Goal: Task Accomplishment & Management: Use online tool/utility

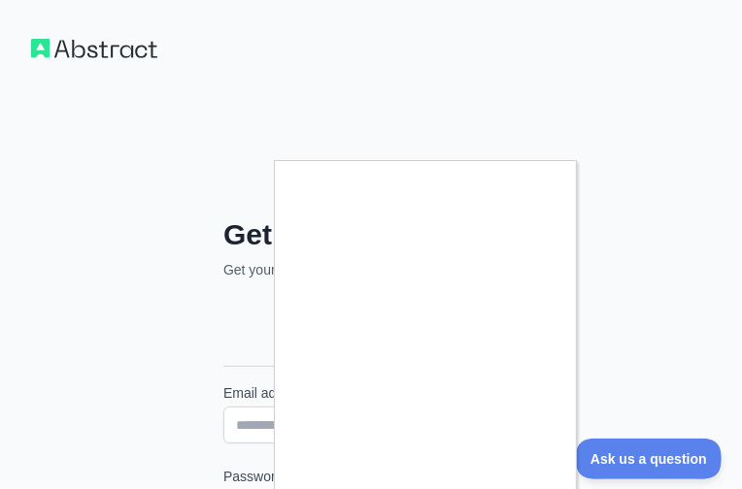
type input "**********"
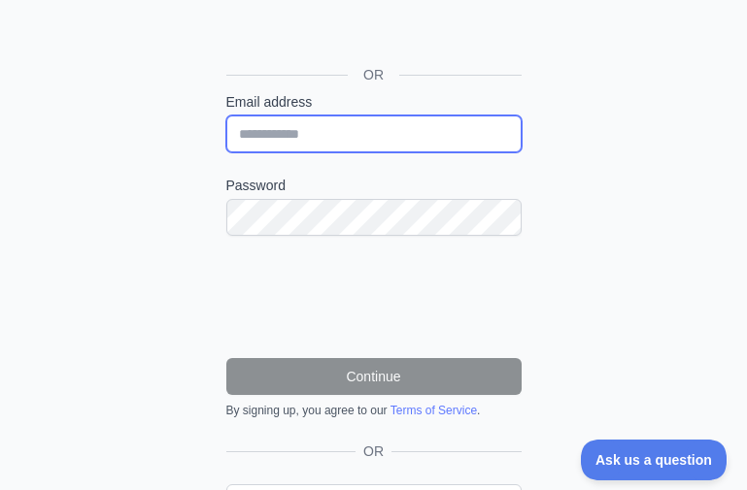
click at [319, 131] on input "Email address" at bounding box center [373, 134] width 295 height 37
paste input "**********"
type input "**********"
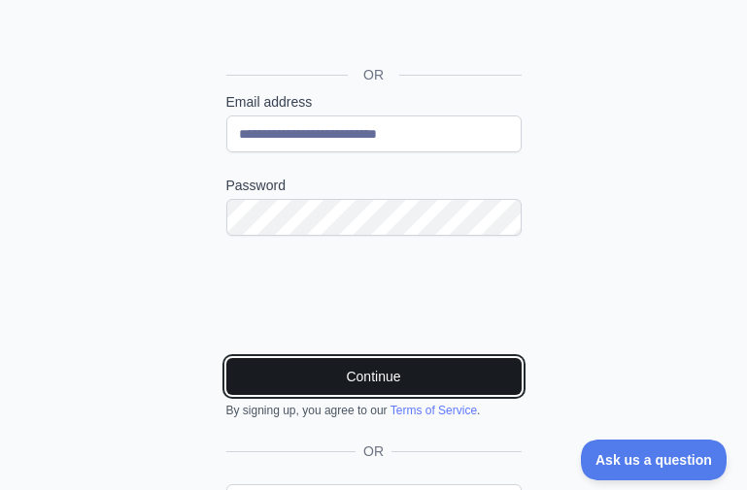
click at [353, 364] on button "Continue" at bounding box center [373, 376] width 295 height 37
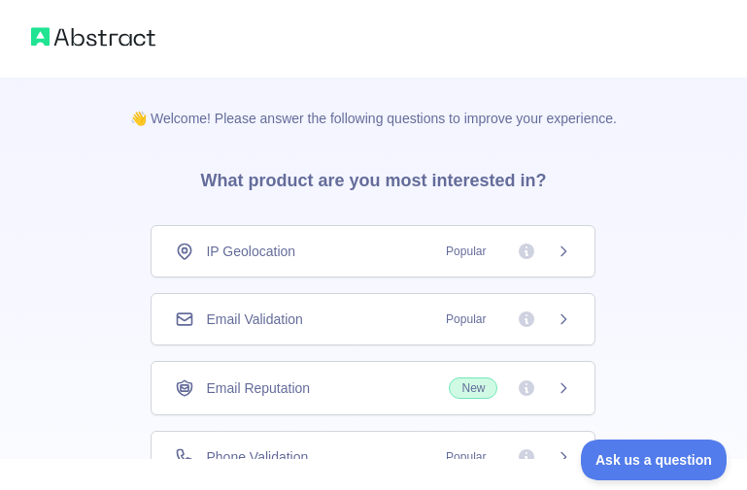
click at [487, 302] on div "Email Validation Popular" at bounding box center [373, 319] width 445 height 52
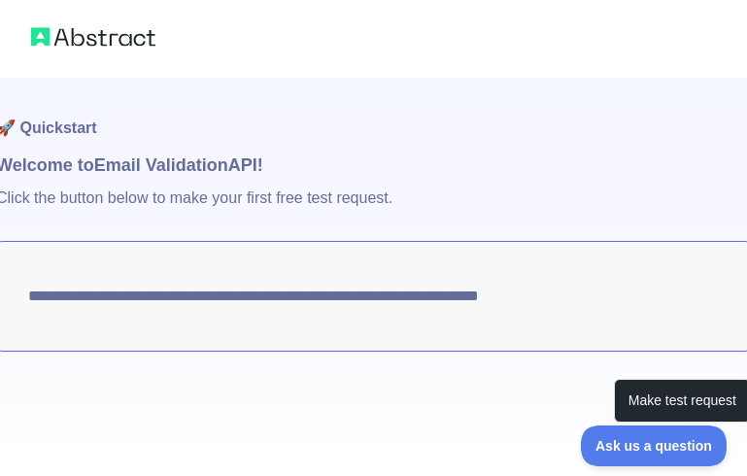
click at [529, 194] on p "Click the button below to make your first free test request." at bounding box center [373, 210] width 754 height 62
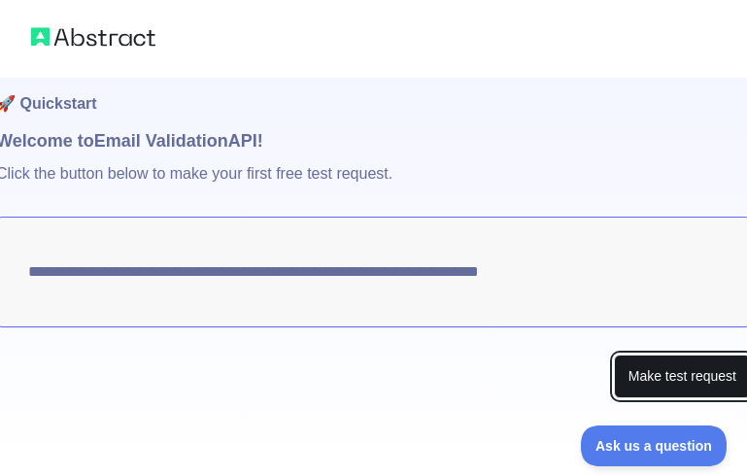
click at [664, 385] on button "Make test request" at bounding box center [682, 376] width 137 height 44
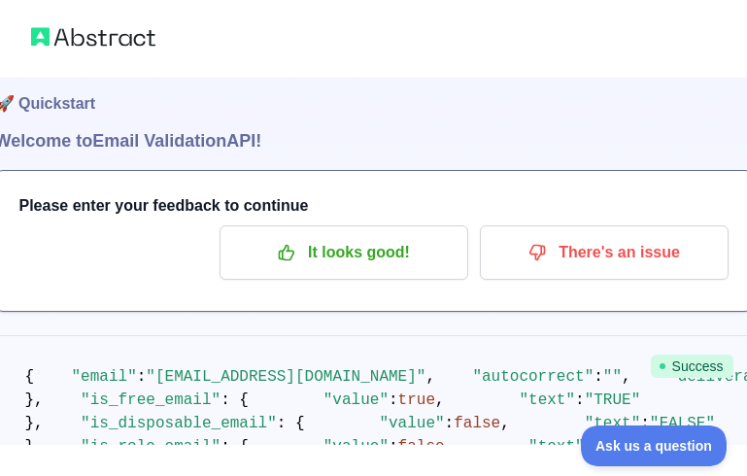
click at [478, 191] on div "Please enter your feedback to continue It looks good! There's an issue" at bounding box center [373, 241] width 755 height 140
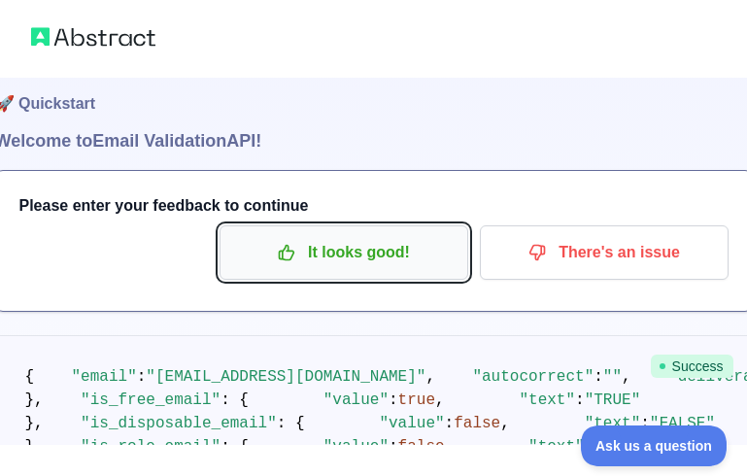
click at [447, 256] on p "It looks good!" at bounding box center [343, 252] width 219 height 33
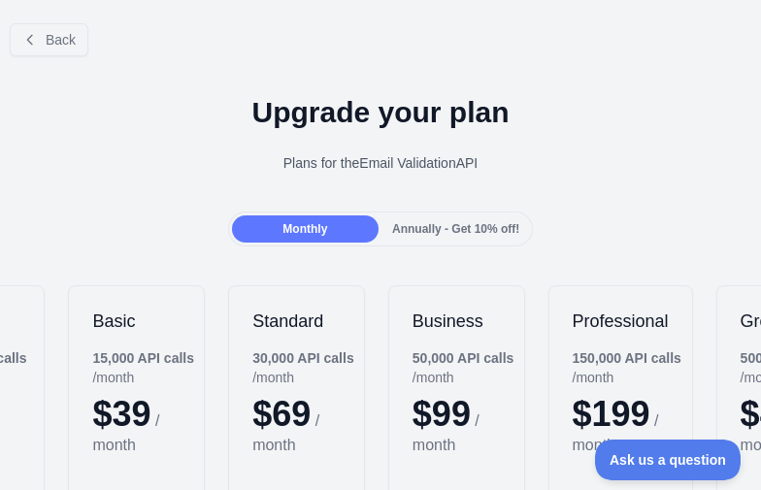
drag, startPoint x: 508, startPoint y: 151, endPoint x: 419, endPoint y: 161, distance: 88.9
click at [508, 151] on div "Upgrade your plan Plans for the Email Validation API" at bounding box center [380, 142] width 761 height 140
click at [57, 21] on div "Back" at bounding box center [380, 40] width 761 height 64
click at [61, 41] on span "Back" at bounding box center [61, 40] width 30 height 16
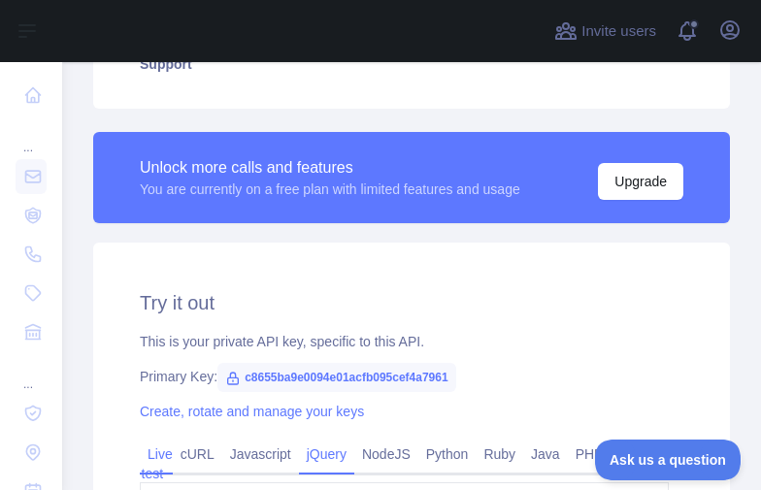
scroll to position [583, 0]
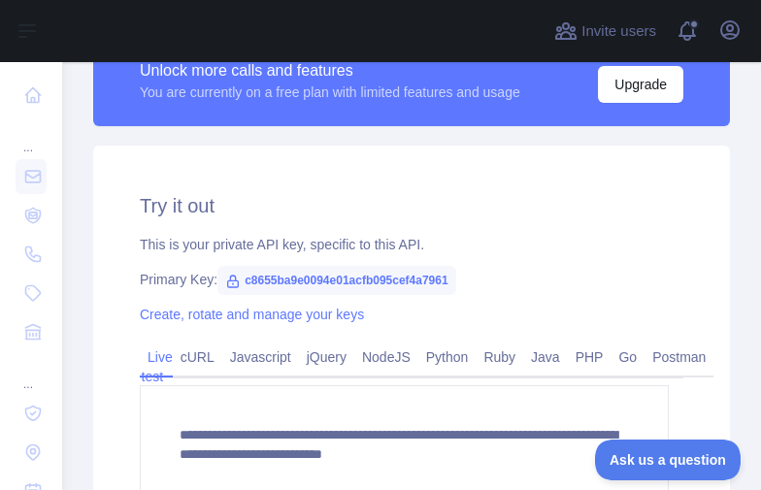
click at [318, 273] on span "c8655ba9e0094e01acfb095cef4a7961" at bounding box center [337, 280] width 239 height 29
copy span "c8655ba9e0094e01acfb095cef4a7961"
